Goal: Task Accomplishment & Management: Manage account settings

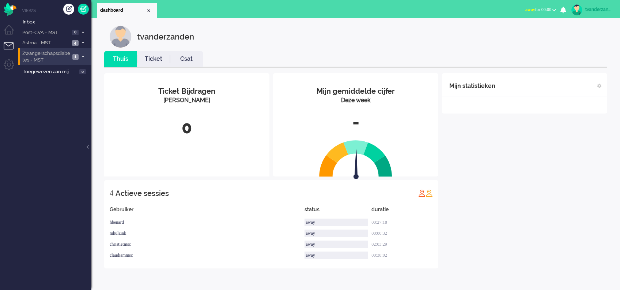
click at [64, 60] on span "Zwangerschapsdiabetes - MST" at bounding box center [45, 57] width 49 height 14
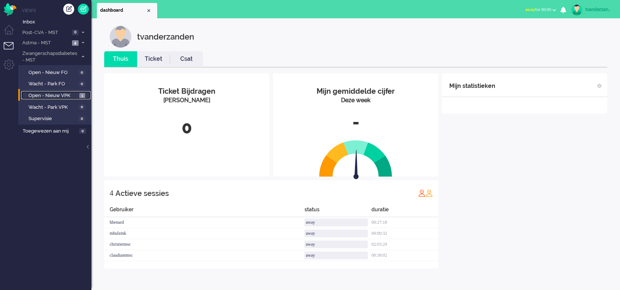
click at [69, 93] on span "Open - Nieuw VPK" at bounding box center [53, 95] width 49 height 7
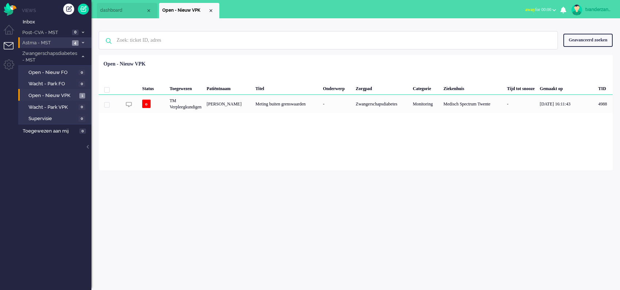
click at [58, 44] on span "Astma - MST" at bounding box center [45, 42] width 49 height 7
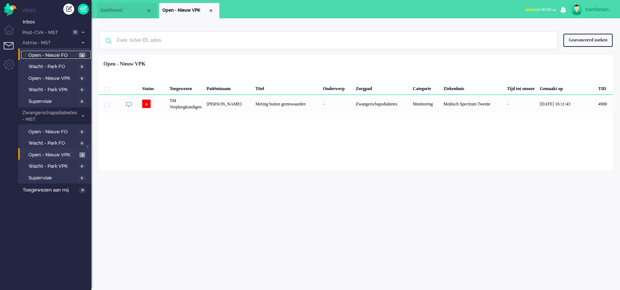
click at [58, 53] on span "Open - Nieuw FO" at bounding box center [53, 55] width 49 height 7
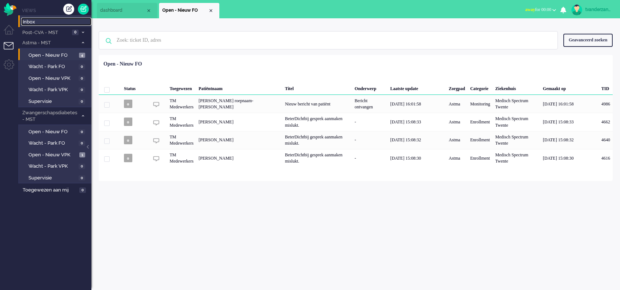
click at [50, 25] on span "Inbox" at bounding box center [57, 22] width 69 height 7
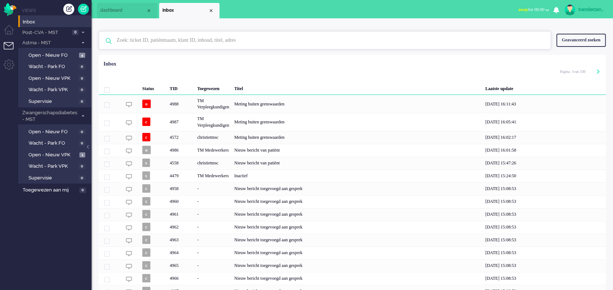
click at [183, 44] on input "text" at bounding box center [325, 40] width 429 height 18
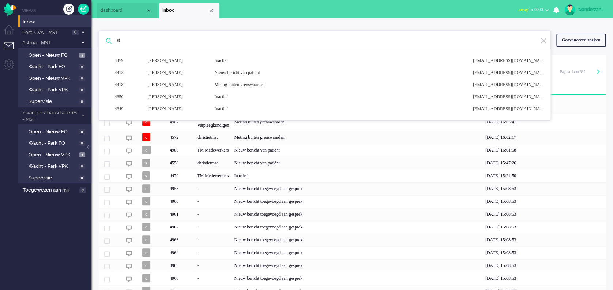
type input "s"
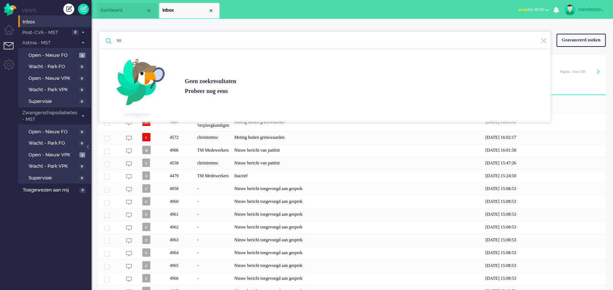
type input "s"
type input "l"
type input "s"
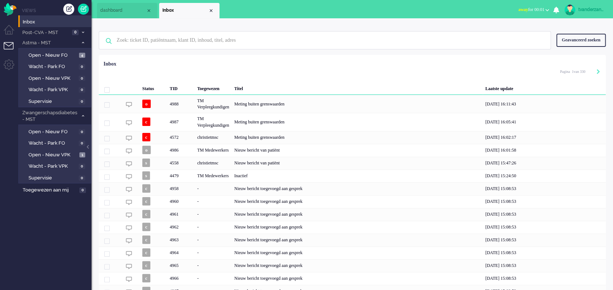
click at [575, 41] on div "Geavanceerd zoeken" at bounding box center [580, 40] width 49 height 13
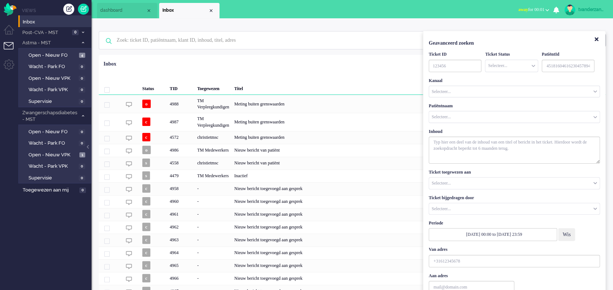
click at [447, 116] on input "Customer Name" at bounding box center [514, 116] width 170 height 11
type input "sosel"
click at [447, 130] on span "[PERSON_NAME]" at bounding box center [449, 128] width 35 height 6
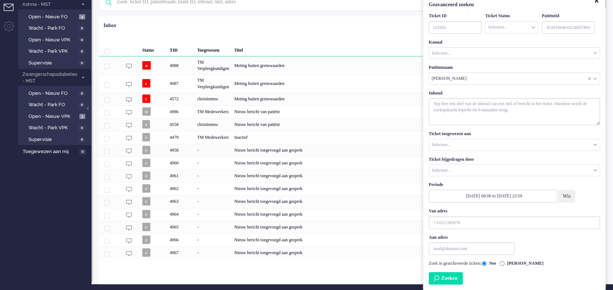
click at [453, 278] on button "Zoeken" at bounding box center [446, 278] width 34 height 12
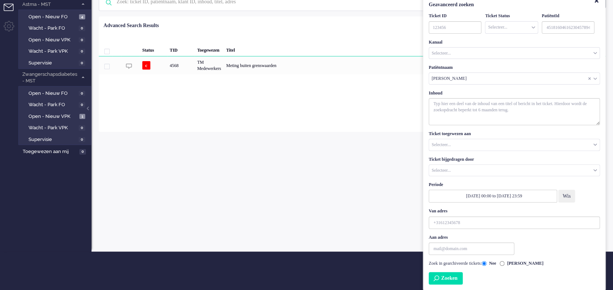
click at [280, 98] on div "Loading... Status TID Toegewezen Titel Laatste update c 4568 TM Medewerkers Met…" at bounding box center [352, 73] width 507 height 115
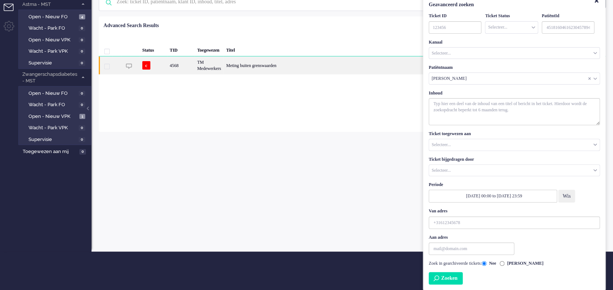
click at [260, 72] on div "Meting buiten grenswaarden" at bounding box center [338, 65] width 231 height 18
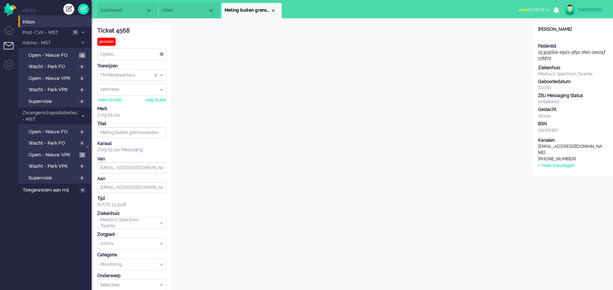
click at [59, 56] on span "Open - Nieuw FO" at bounding box center [53, 55] width 49 height 7
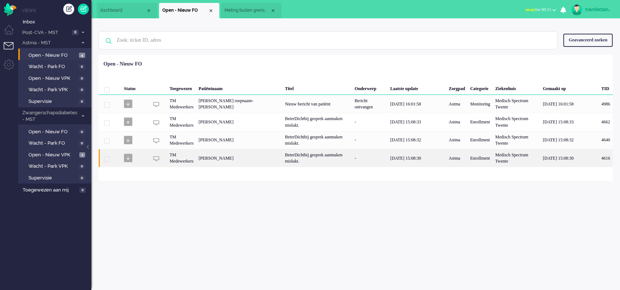
click at [287, 158] on div "BeterDichtbij gesprek aanmaken mislukt." at bounding box center [317, 158] width 70 height 18
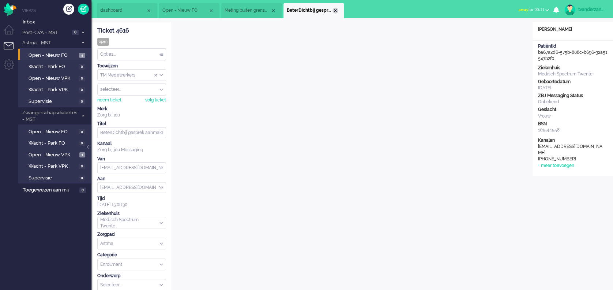
click at [338, 9] on div "Close tab" at bounding box center [335, 11] width 6 height 6
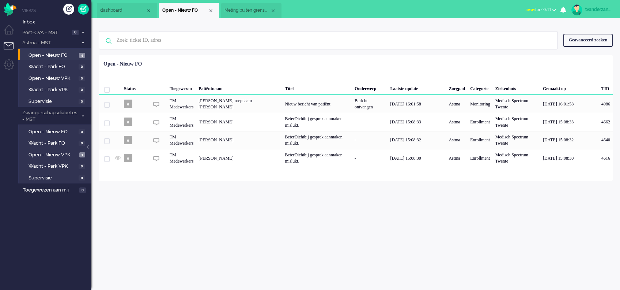
click at [597, 10] on div "tvanderzanden" at bounding box center [598, 9] width 27 height 7
click at [506, 67] on div "Geselecteerd 0 Set Status: open pending holding solved Verwijder Selecteer... U…" at bounding box center [356, 73] width 514 height 14
drag, startPoint x: 596, startPoint y: 4, endPoint x: 608, endPoint y: 5, distance: 12.5
click at [608, 5] on link "tvanderzanden" at bounding box center [591, 9] width 43 height 11
click at [562, 52] on link "Instellingen" at bounding box center [589, 49] width 54 height 7
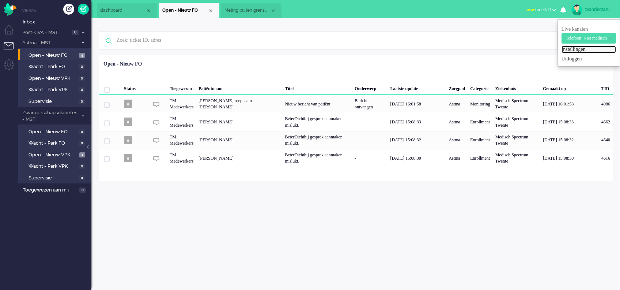
select select
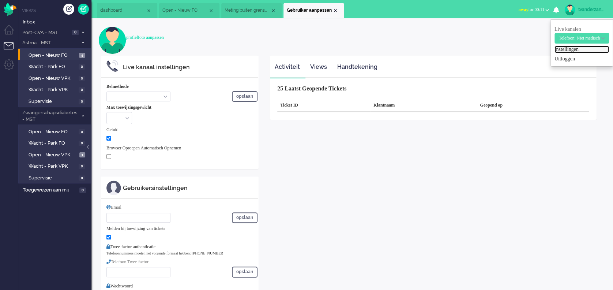
select select "inbound-new"
type input "[PHONE_NUMBER]"
checkbox input "true"
type input "[EMAIL_ADDRESS][DOMAIN_NAME]"
checkbox input "true"
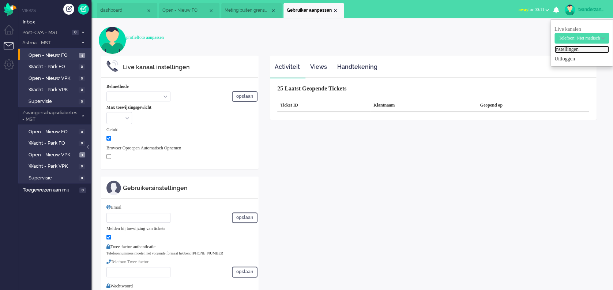
type input "[PHONE_NUMBER]"
select select "nl"
select select "en_GB"
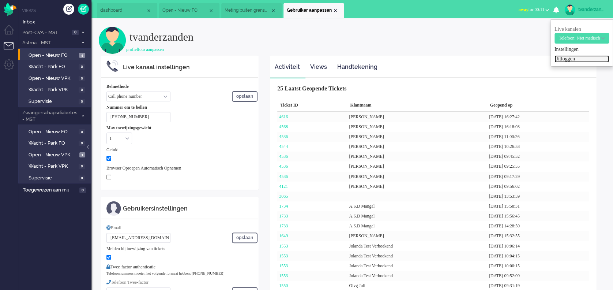
click at [566, 57] on link "Uitloggen" at bounding box center [581, 58] width 54 height 7
